Goal: Communication & Community: Share content

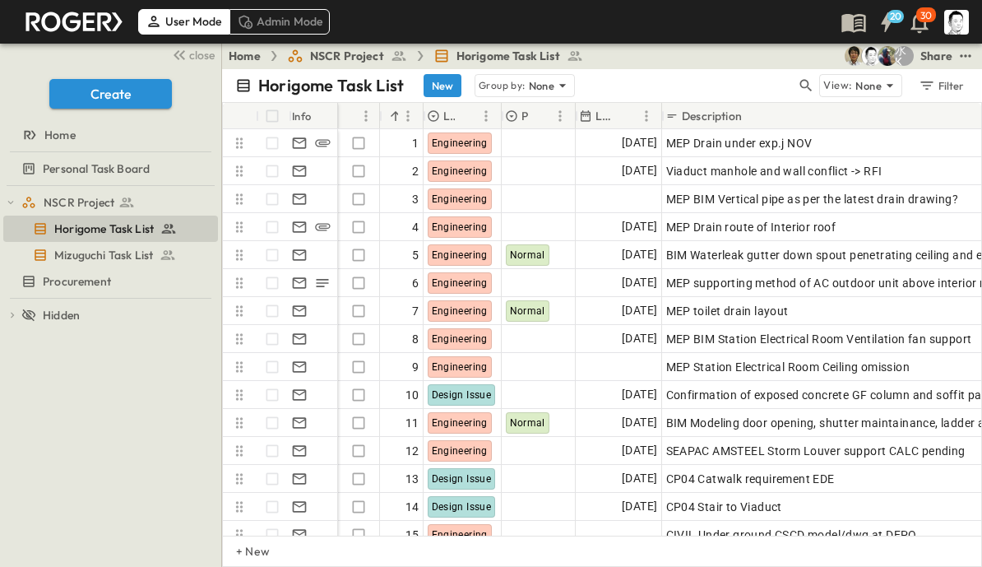
click at [802, 85] on icon "button" at bounding box center [807, 86] width 12 height 12
click at [719, 86] on input "text" at bounding box center [719, 85] width 115 height 24
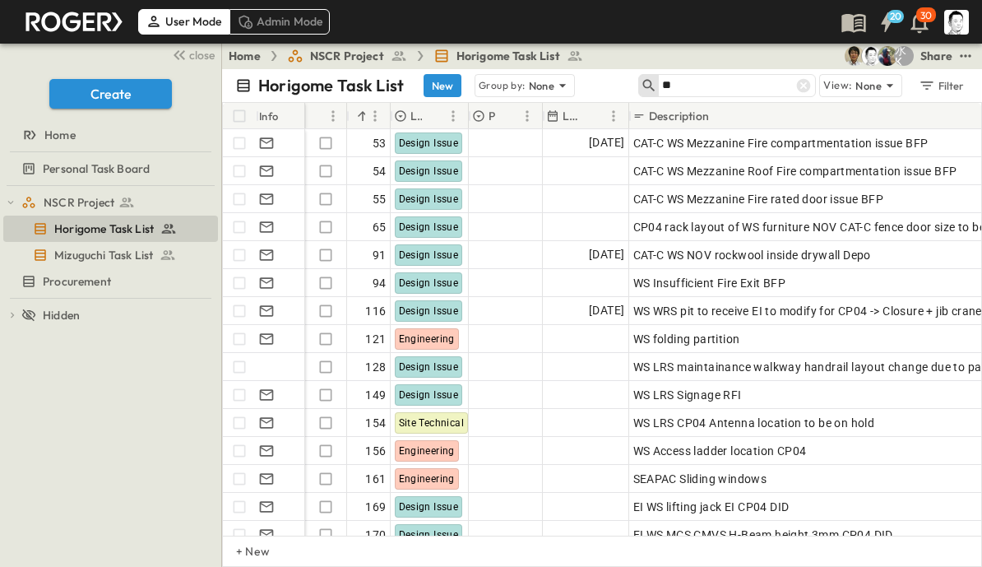
type input "*"
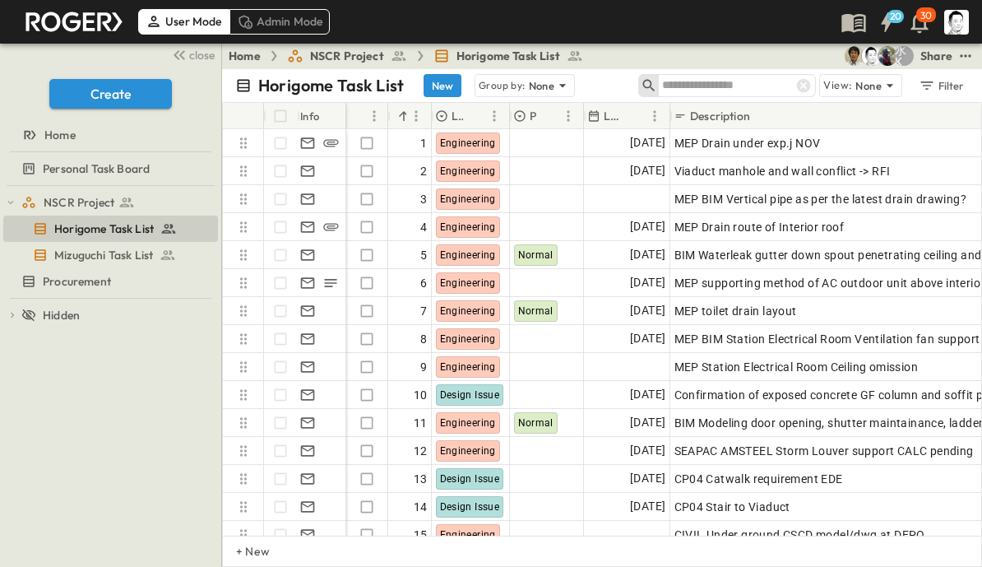
type input "*"
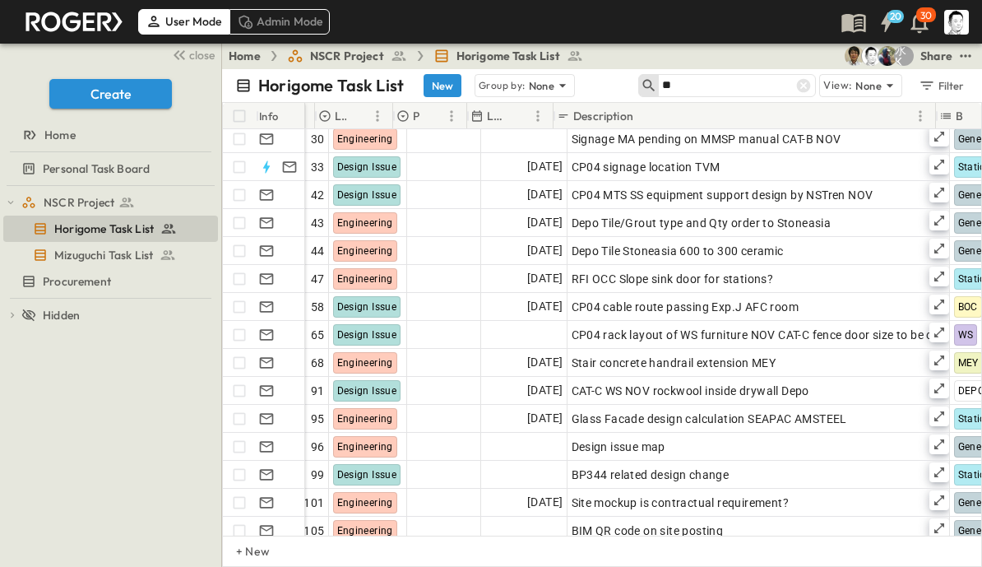
scroll to position [118, 76]
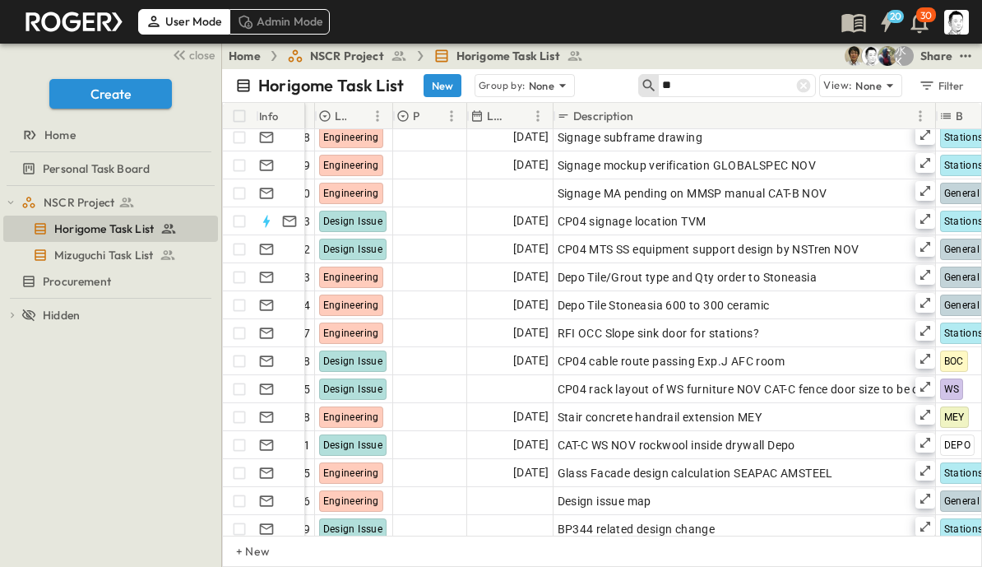
type input "**"
click at [806, 79] on icon at bounding box center [804, 86] width 14 height 14
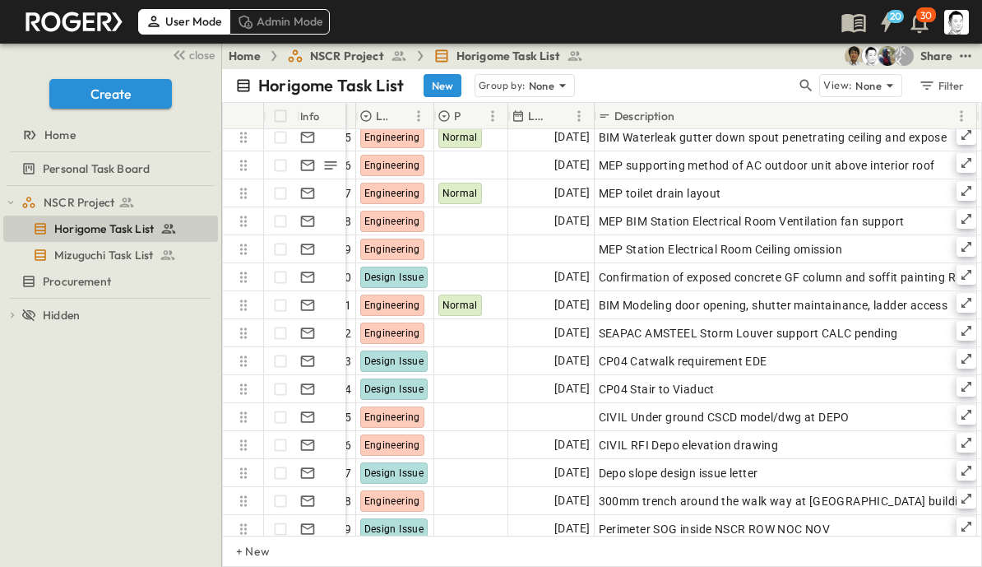
click at [806, 82] on icon "button" at bounding box center [806, 85] width 16 height 16
click at [738, 84] on input "text" at bounding box center [719, 85] width 115 height 24
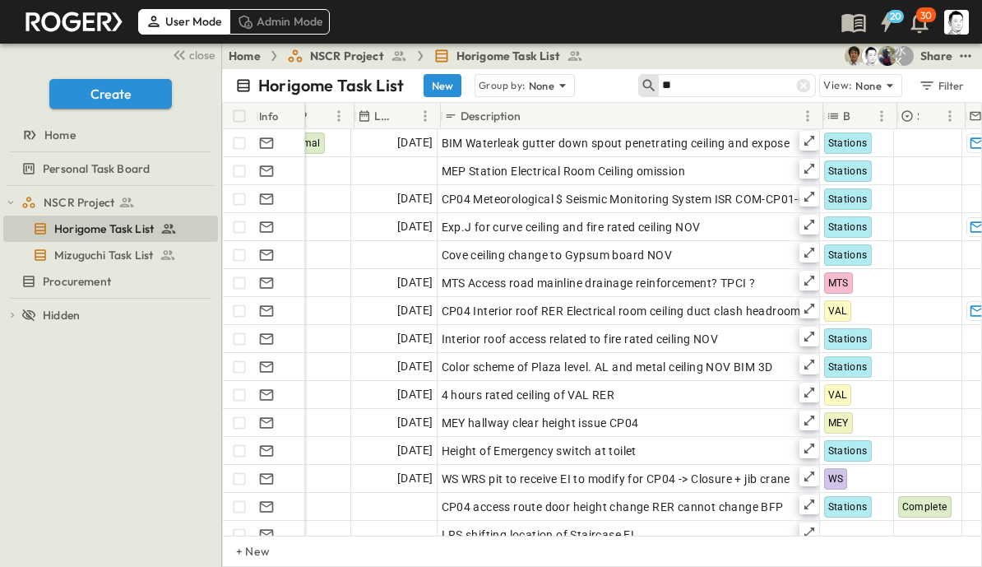
scroll to position [0, 192]
type input "**"
click at [800, 79] on icon at bounding box center [804, 85] width 16 height 16
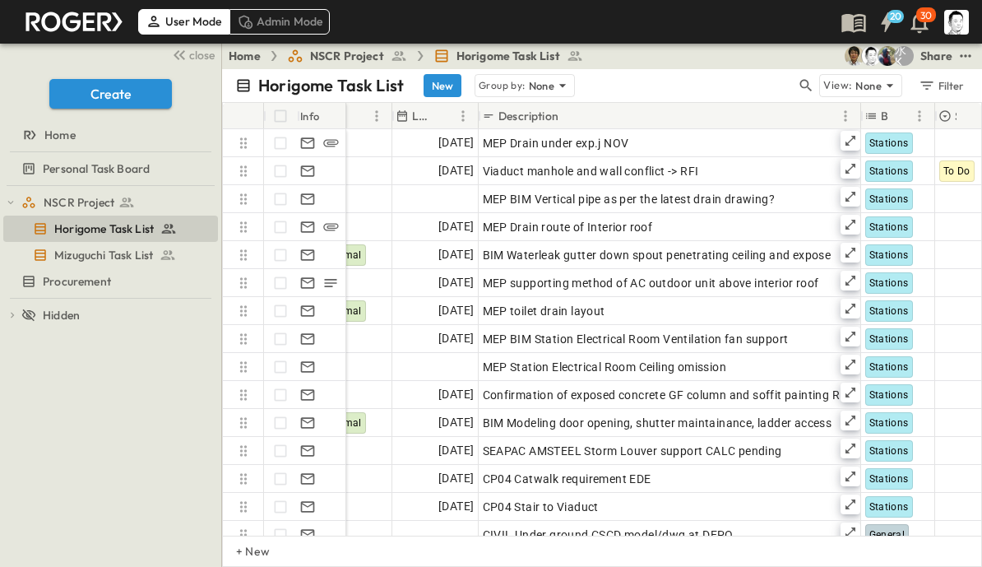
click at [807, 77] on icon "button" at bounding box center [806, 85] width 16 height 16
click at [734, 81] on input "text" at bounding box center [719, 85] width 115 height 24
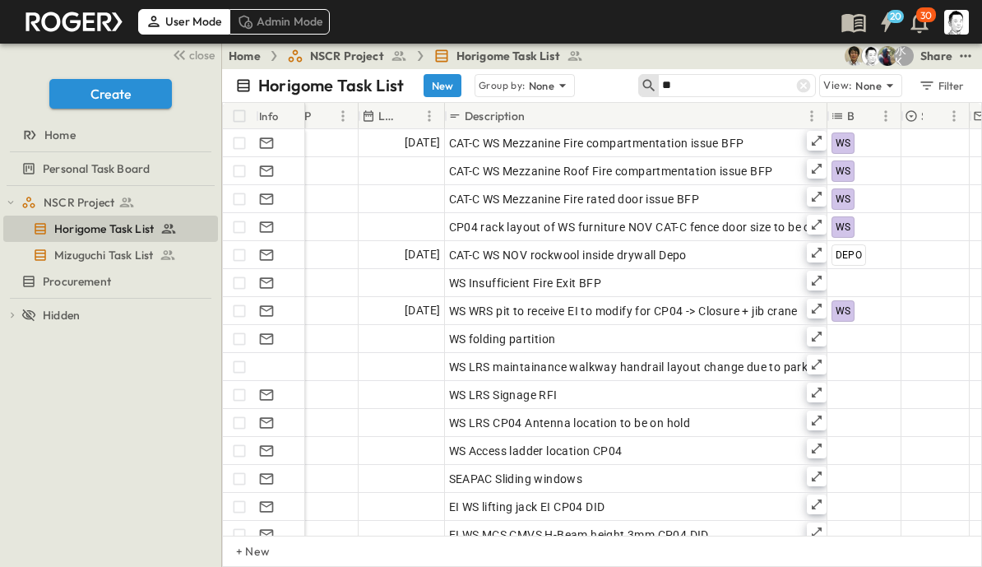
scroll to position [0, 183]
type input "**"
click at [820, 276] on icon at bounding box center [819, 281] width 10 height 10
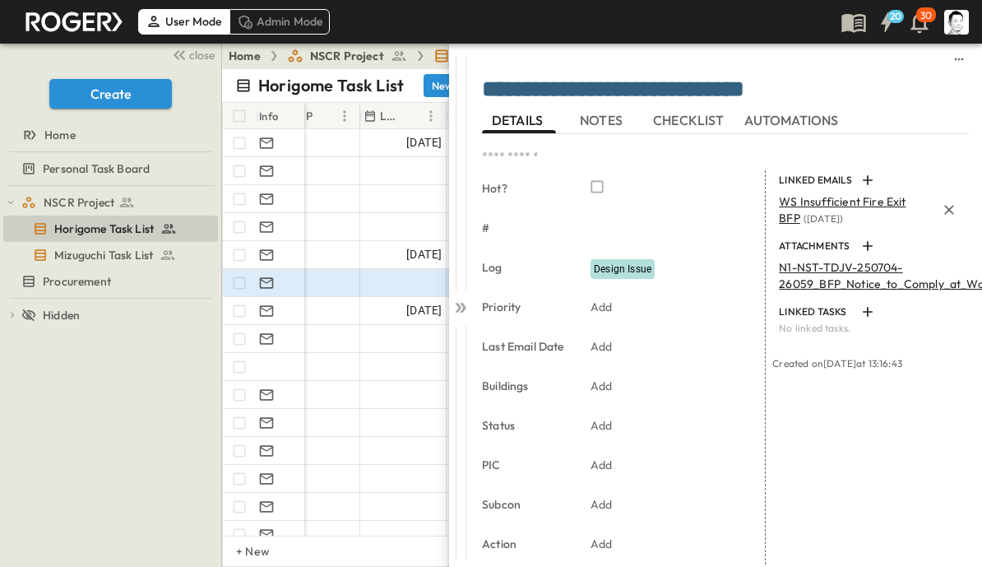
click at [207, 58] on span "close" at bounding box center [202, 55] width 26 height 16
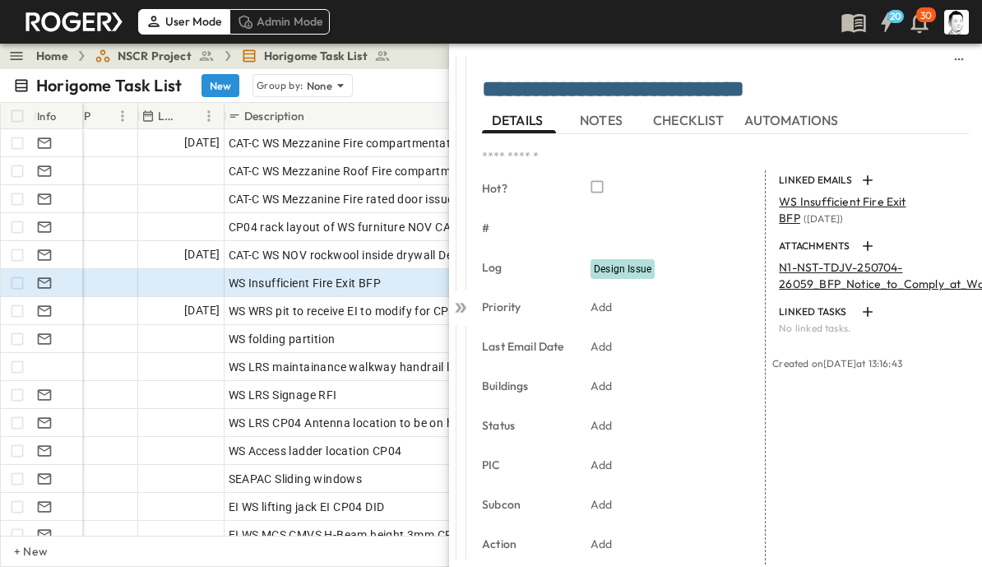
click at [882, 276] on p "N1-NST-TDJV-250704-26059_BFP_Notice_to_Comply_at_Workshop_(Insufficient_....pdf" at bounding box center [953, 275] width 349 height 33
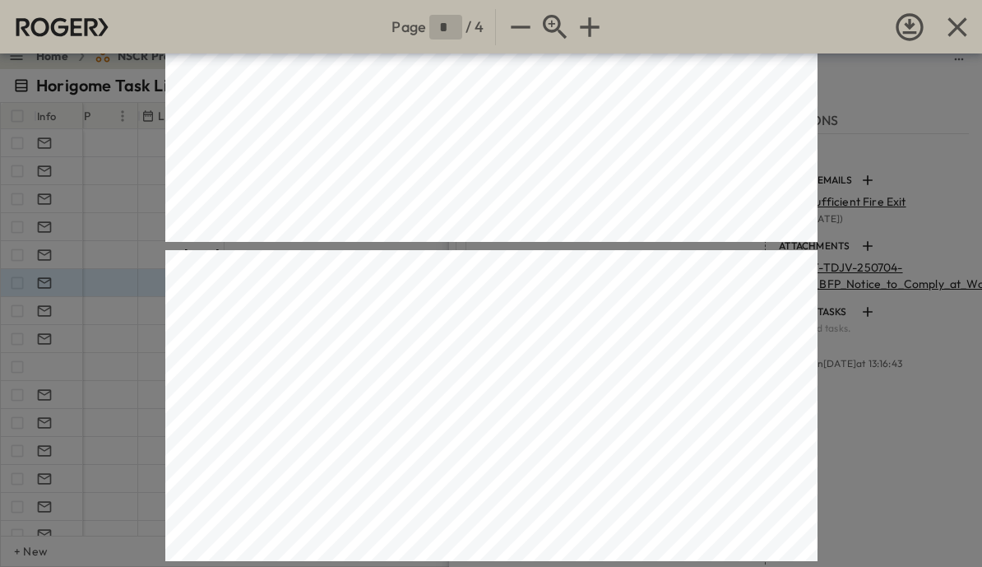
type input "*"
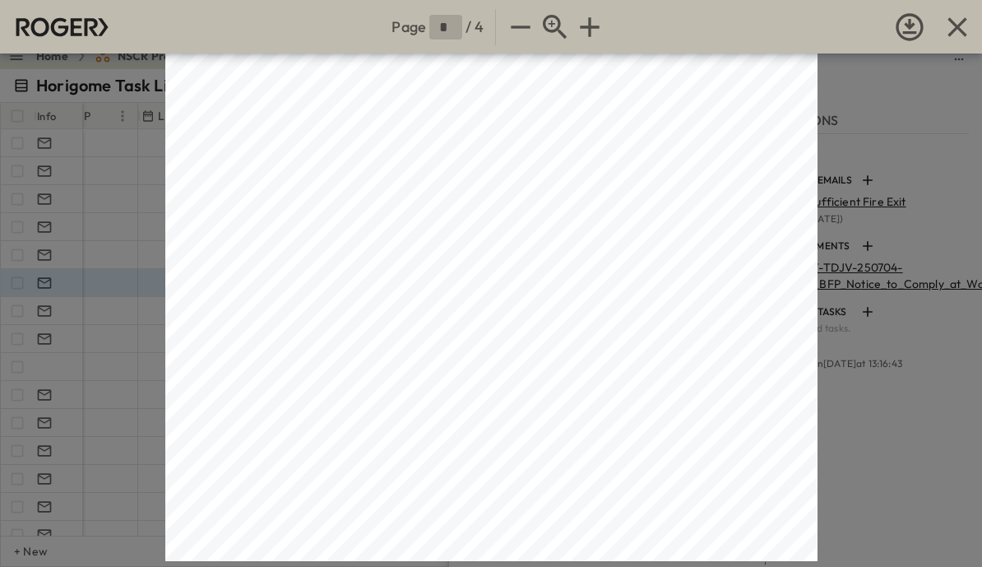
scroll to position [1979, 0]
